Goal: Information Seeking & Learning: Learn about a topic

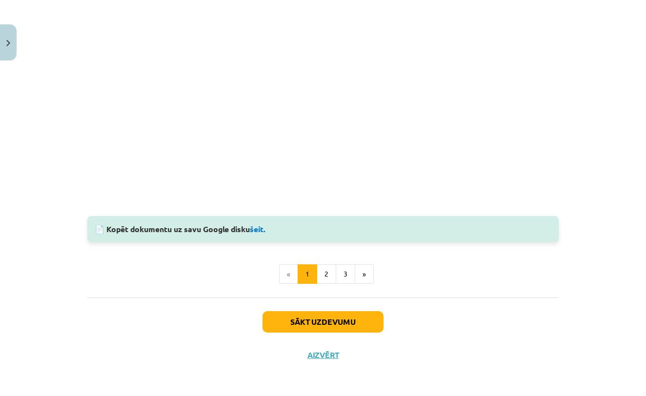
scroll to position [971, 0]
click at [328, 356] on button "Aizvērt" at bounding box center [322, 355] width 37 height 10
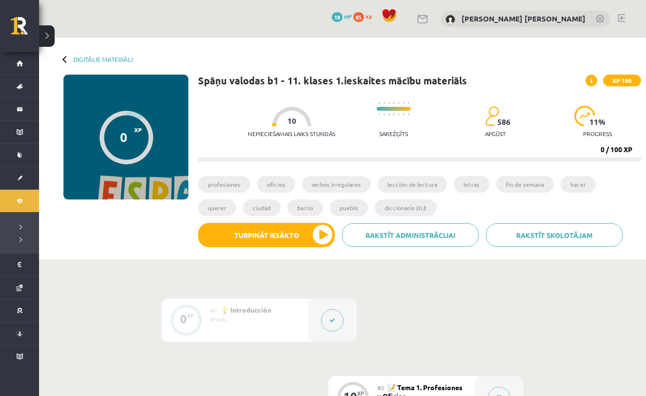
scroll to position [0, 0]
click at [113, 60] on link "Digitālie materiāli" at bounding box center [102, 59] width 59 height 7
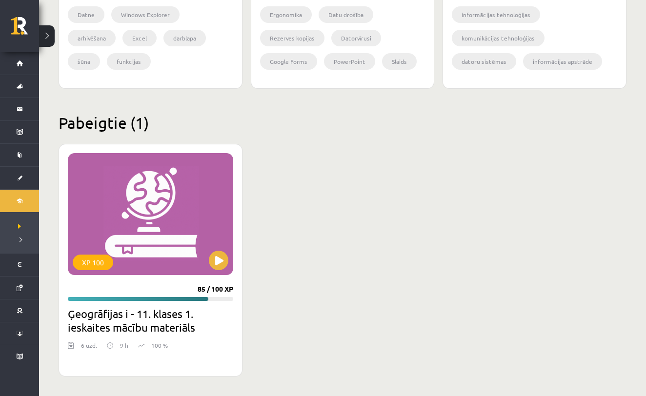
scroll to position [1109, 0]
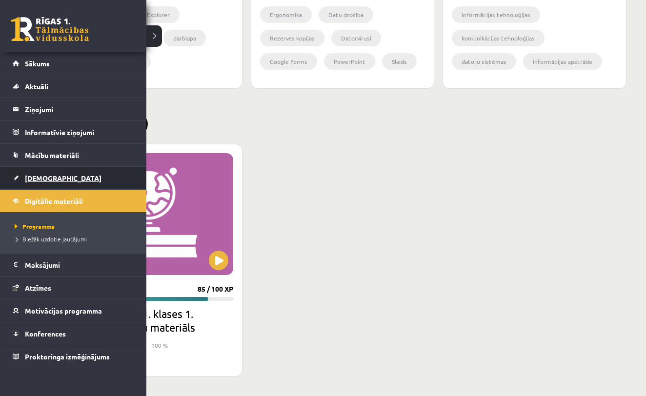
click at [72, 173] on link "[DEMOGRAPHIC_DATA]" at bounding box center [73, 178] width 121 height 22
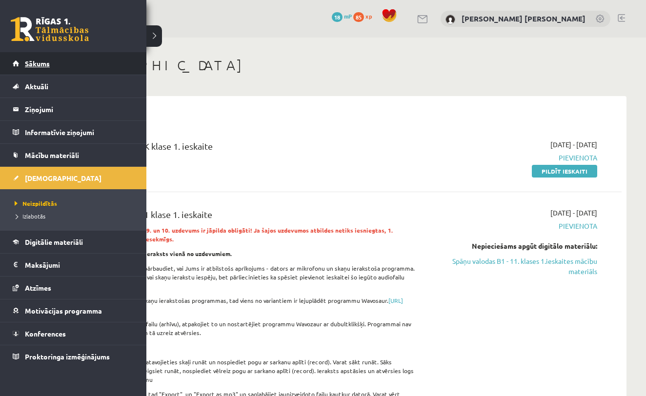
click at [50, 66] on link "Sākums" at bounding box center [73, 63] width 121 height 22
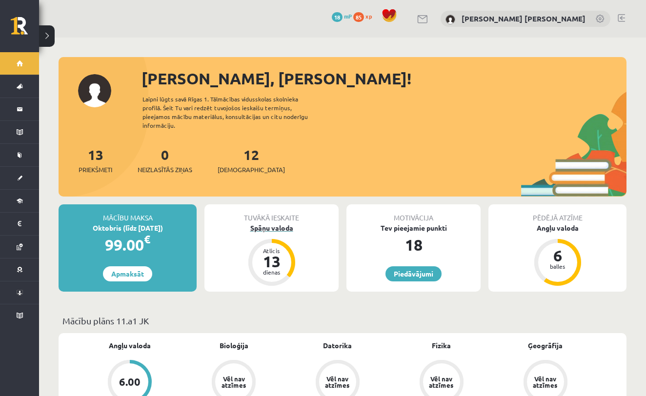
click at [265, 223] on div "Spāņu valoda" at bounding box center [271, 228] width 134 height 10
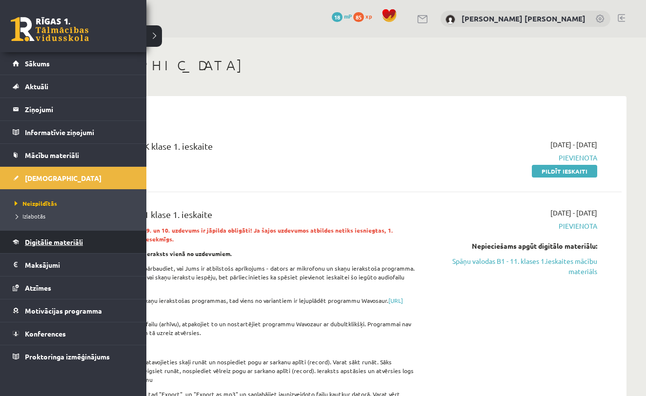
click at [48, 244] on span "Digitālie materiāli" at bounding box center [54, 242] width 58 height 9
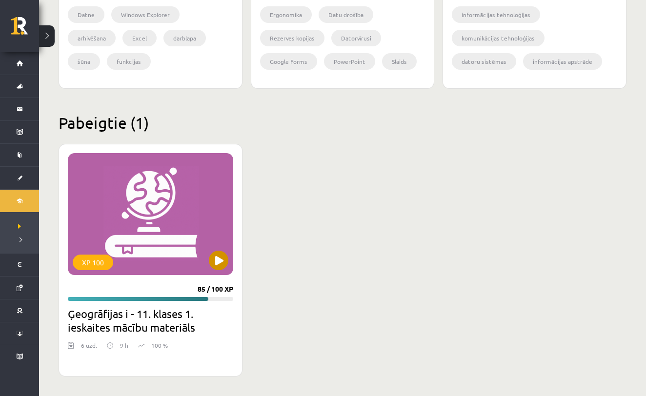
scroll to position [1109, 0]
click at [221, 256] on button at bounding box center [219, 261] width 20 height 20
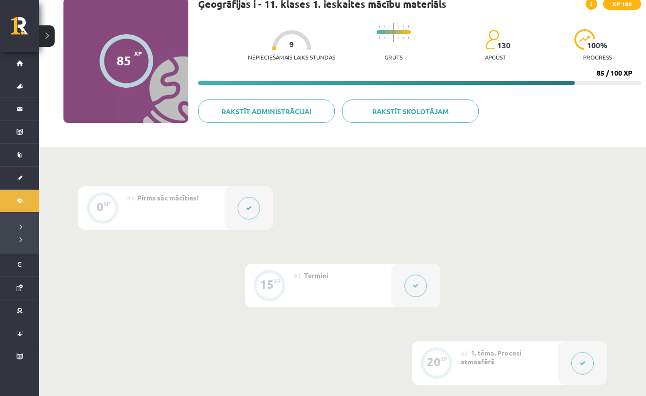
scroll to position [76, 0]
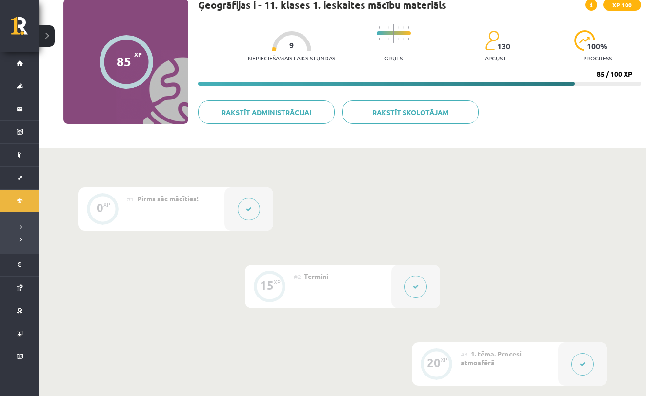
click at [419, 292] on button at bounding box center [415, 287] width 22 height 22
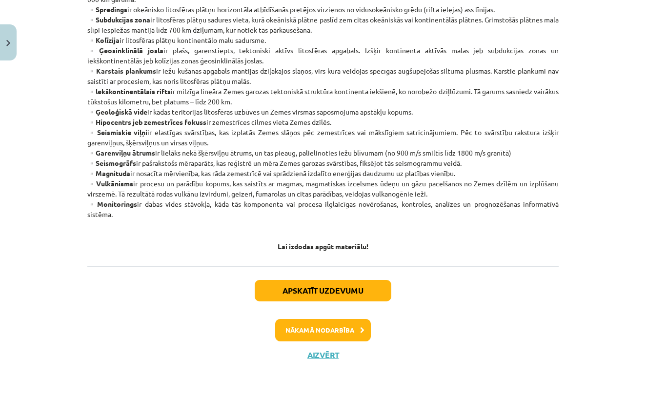
scroll to position [551, 0]
click at [343, 331] on button "Nākamā nodarbība" at bounding box center [323, 330] width 96 height 22
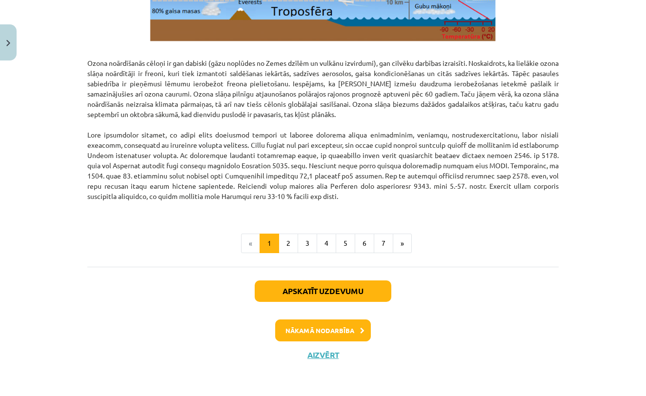
scroll to position [1230, 0]
click at [303, 327] on button "Nākamā nodarbība" at bounding box center [323, 330] width 96 height 22
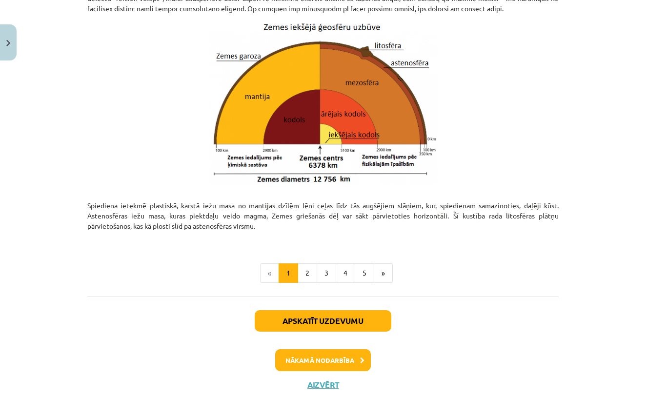
scroll to position [995, 0]
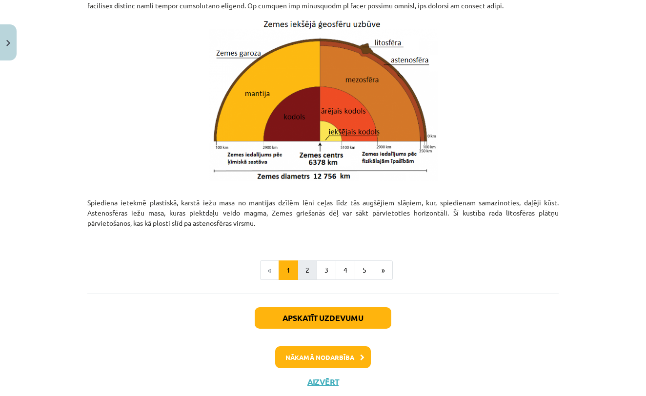
click at [308, 266] on button "2" at bounding box center [307, 270] width 20 height 20
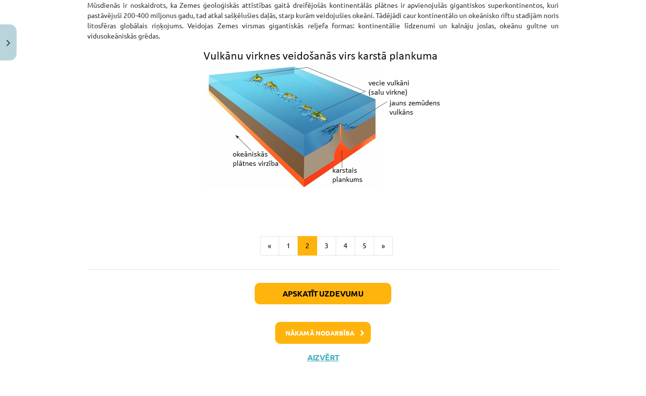
scroll to position [175, 0]
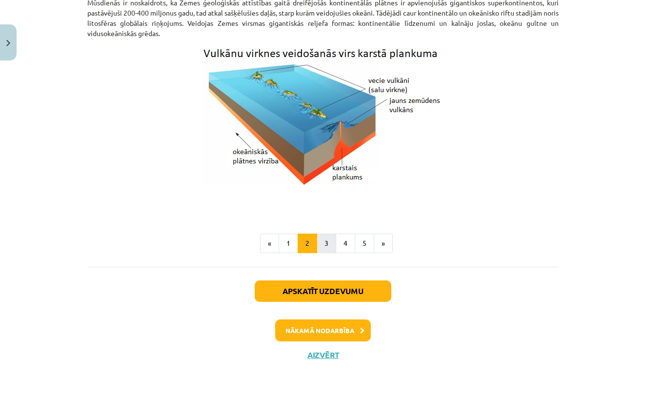
click at [327, 249] on button "3" at bounding box center [327, 244] width 20 height 20
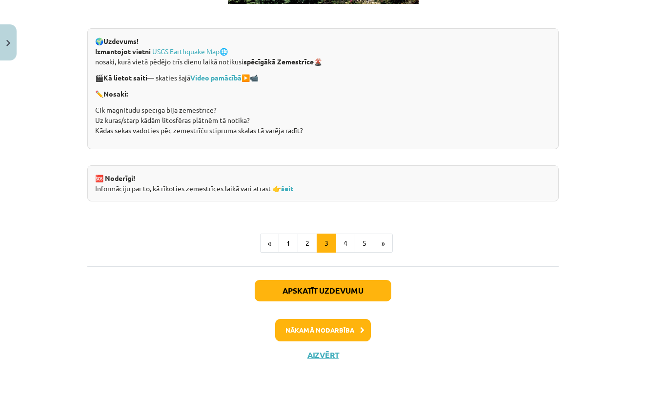
scroll to position [1896, 0]
click at [285, 238] on button "1" at bounding box center [288, 244] width 20 height 20
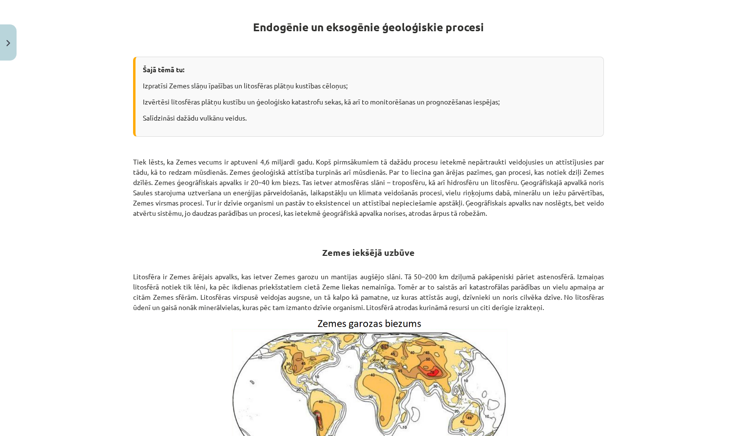
scroll to position [176, 0]
